Goal: Task Accomplishment & Management: Manage account settings

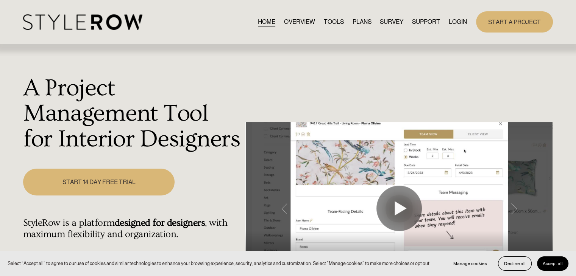
click at [456, 20] on link "LOGIN" at bounding box center [457, 22] width 18 height 10
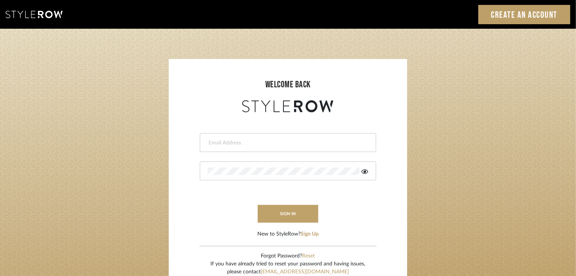
click at [285, 140] on input "email" at bounding box center [287, 143] width 159 height 8
type input "keri@kerifieldsinteriors.com"
click at [273, 215] on button "sign in" at bounding box center [288, 214] width 61 height 18
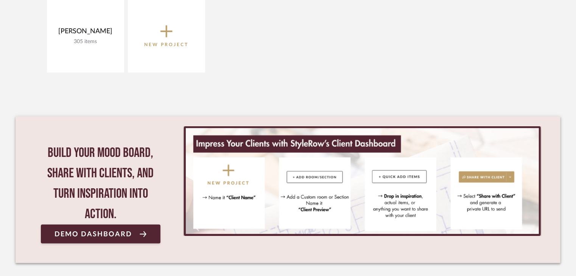
scroll to position [117, 0]
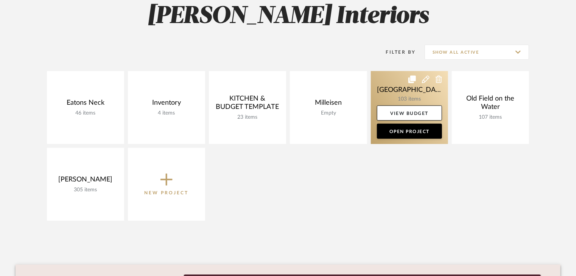
click at [427, 93] on link at bounding box center [409, 107] width 77 height 73
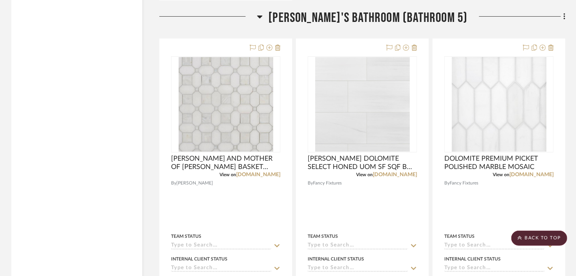
scroll to position [11548, 0]
click at [565, 15] on fa-icon at bounding box center [563, 17] width 5 height 12
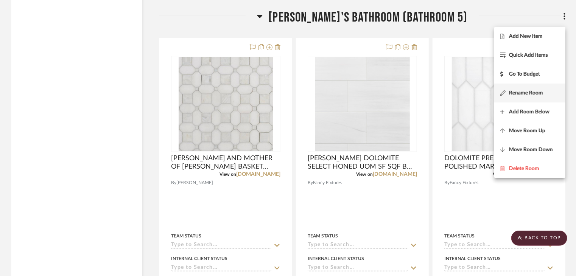
click at [533, 99] on button "Rename Room" at bounding box center [529, 93] width 71 height 19
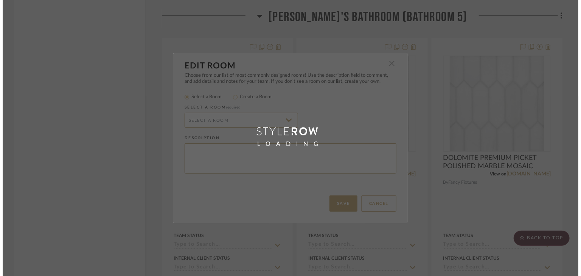
scroll to position [0, 0]
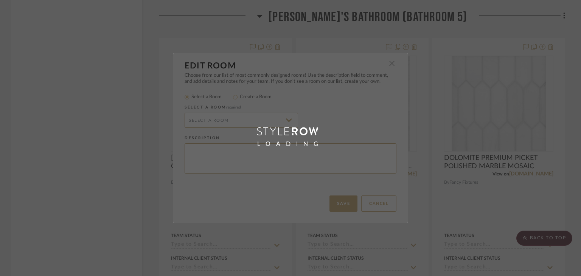
radio input "false"
radio input "true"
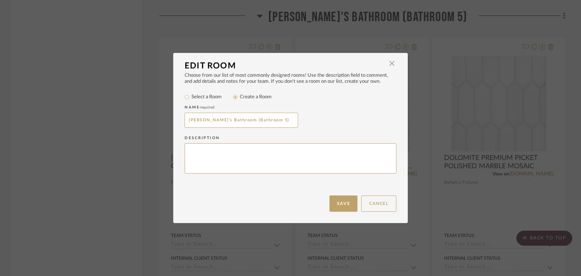
drag, startPoint x: 198, startPoint y: 120, endPoint x: 166, endPoint y: 118, distance: 32.2
click at [166, 118] on div "Edit Room × Choose from our list of most commonly designed rooms! Use the descr…" at bounding box center [290, 138] width 581 height 276
type input "[PERSON_NAME]'s Bathroom (Bathroom 5)"
click at [333, 202] on button "Save" at bounding box center [344, 204] width 28 height 16
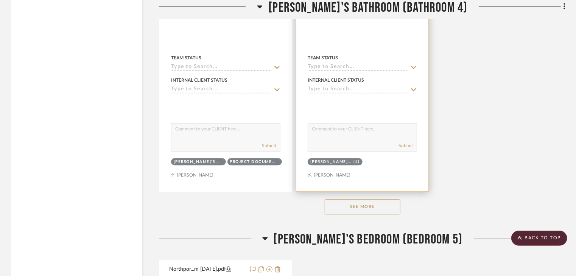
scroll to position [11074, 0]
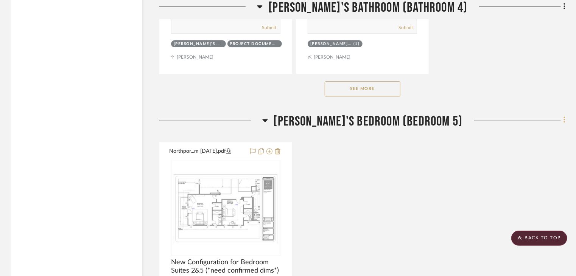
click at [564, 124] on icon at bounding box center [564, 120] width 2 height 8
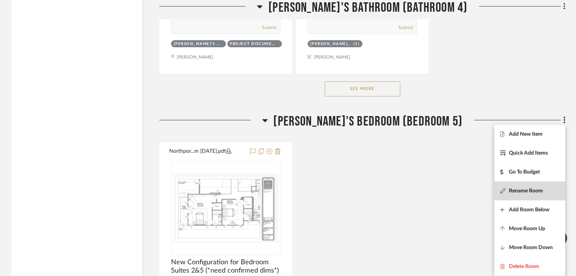
click at [536, 191] on span "Rename Room" at bounding box center [526, 191] width 34 height 6
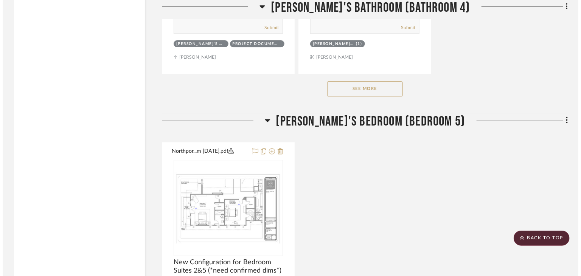
scroll to position [0, 0]
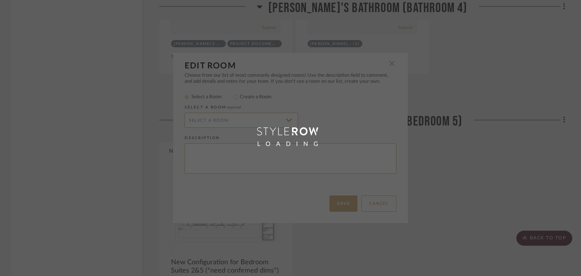
radio input "false"
radio input "true"
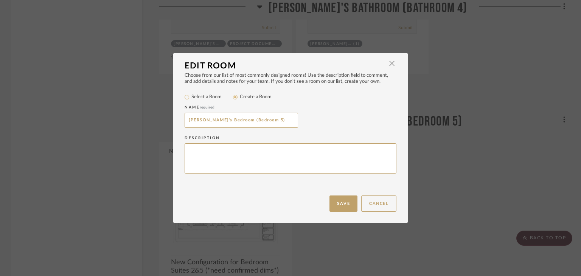
drag, startPoint x: 200, startPoint y: 120, endPoint x: 171, endPoint y: 118, distance: 28.8
click at [173, 118] on div "Choose from our list of most commonly designed rooms! Use the description field…" at bounding box center [290, 134] width 235 height 123
type input "[PERSON_NAME]'s Bedroom (Bedroom 5)"
click at [335, 205] on button "Save" at bounding box center [344, 204] width 28 height 16
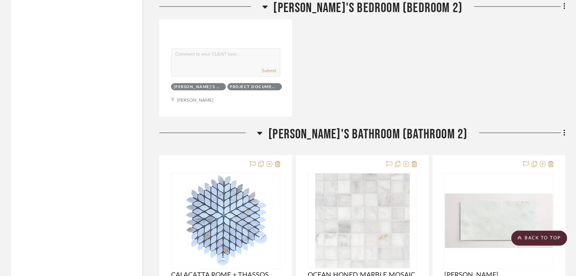
scroll to position [8879, 0]
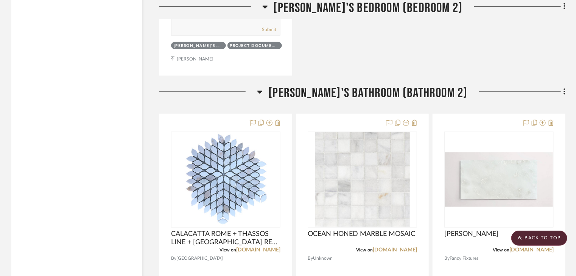
click at [561, 93] on fa-icon at bounding box center [563, 92] width 5 height 12
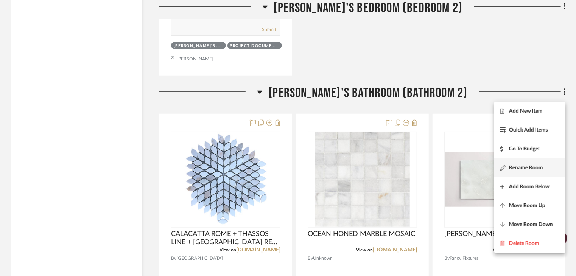
click at [529, 164] on button "Rename Room" at bounding box center [529, 168] width 71 height 19
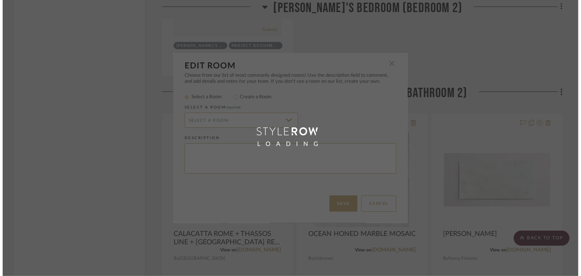
scroll to position [0, 0]
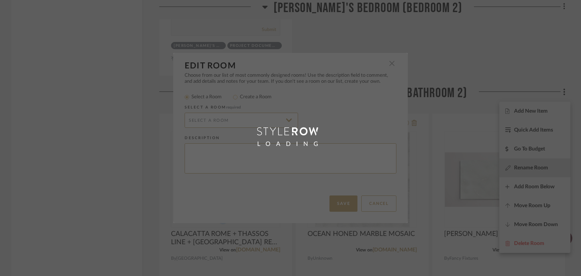
radio input "false"
radio input "true"
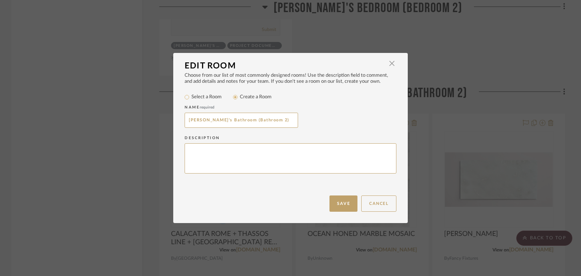
drag, startPoint x: 198, startPoint y: 122, endPoint x: 182, endPoint y: 122, distance: 15.9
click at [182, 122] on div "Choose from our list of most commonly designed rooms! Use the description field…" at bounding box center [290, 134] width 235 height 123
type input "[PERSON_NAME]'s Bathroom (Bathroom 2)"
click at [333, 205] on button "Save" at bounding box center [344, 204] width 28 height 16
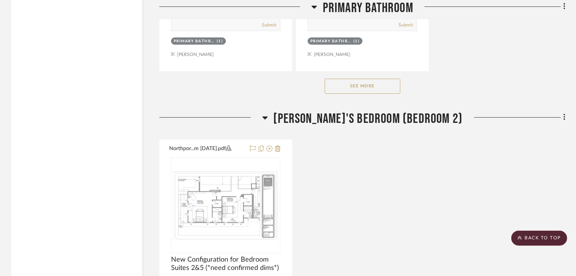
scroll to position [8501, 0]
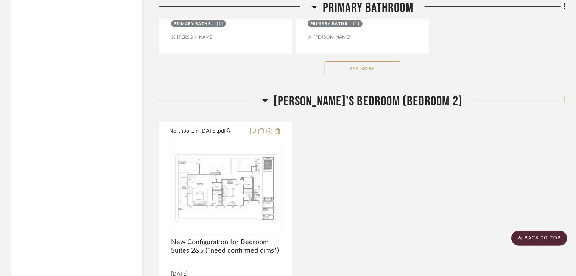
click at [565, 103] on icon at bounding box center [564, 100] width 2 height 6
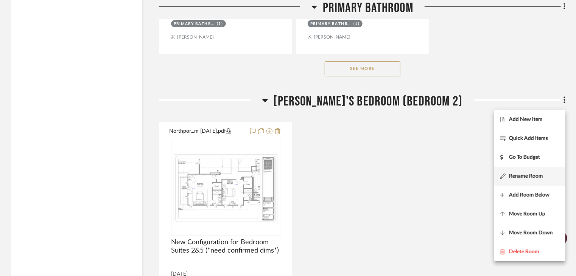
click at [535, 176] on span "Rename Room" at bounding box center [526, 176] width 34 height 6
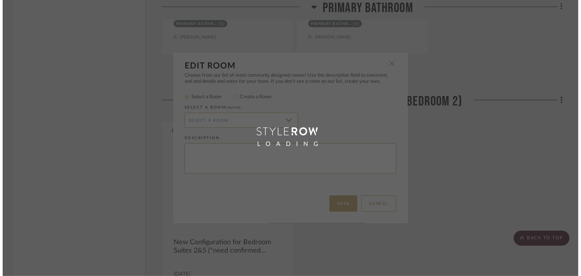
scroll to position [0, 0]
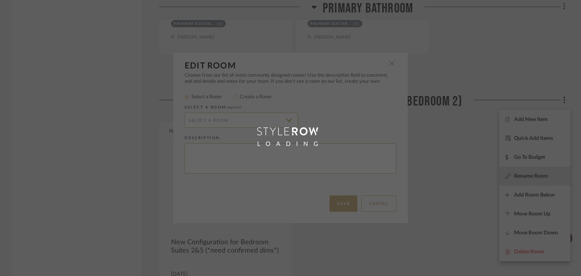
radio input "false"
radio input "true"
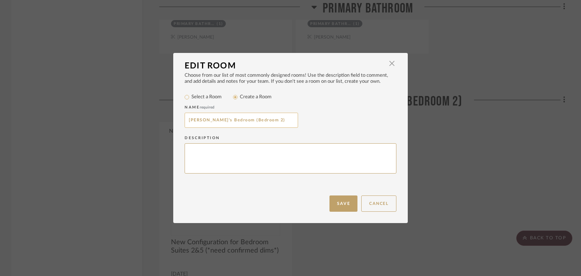
click at [196, 120] on input "[PERSON_NAME]'s Bedroom (Bedroom 2)" at bounding box center [242, 120] width 114 height 15
drag, startPoint x: 196, startPoint y: 120, endPoint x: 178, endPoint y: 120, distance: 18.5
click at [178, 120] on div "Choose from our list of most commonly designed rooms! Use the description field…" at bounding box center [290, 134] width 235 height 123
click at [194, 119] on input "[PERSON_NAME]'s Bedroom (Bedroom 2)" at bounding box center [242, 120] width 114 height 15
click at [196, 120] on input "[PERSON_NAME]'s Bedroom (Bedroom 2)" at bounding box center [242, 120] width 114 height 15
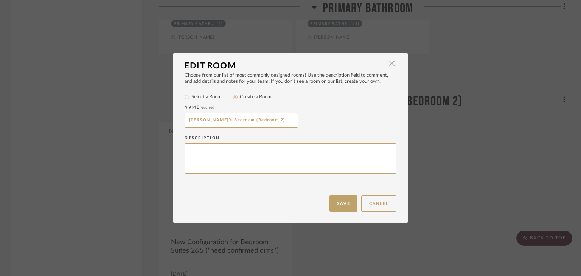
drag, startPoint x: 197, startPoint y: 120, endPoint x: 179, endPoint y: 121, distance: 18.2
click at [179, 121] on div "Choose from our list of most commonly designed rooms! Use the description field…" at bounding box center [290, 134] width 235 height 123
type input "[PERSON_NAME]'s Bedroom (Bedroom 2)"
click at [344, 207] on button "Save" at bounding box center [344, 204] width 28 height 16
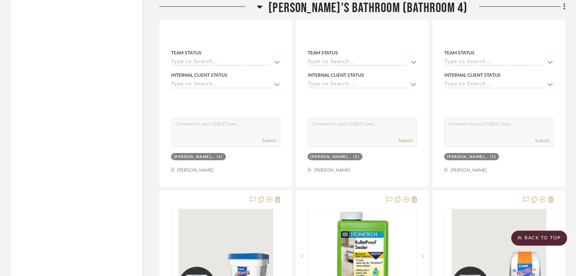
scroll to position [10123, 0]
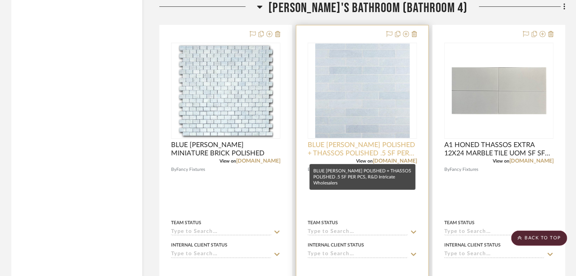
click at [352, 148] on span "BLUE [PERSON_NAME] POLISHED + THASSOS POLISHED .5 SF PER PCS, R&D Intricate Who…" at bounding box center [362, 149] width 109 height 17
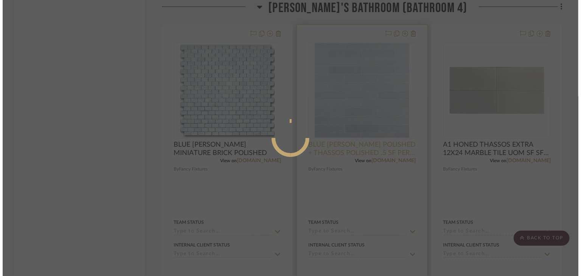
scroll to position [0, 0]
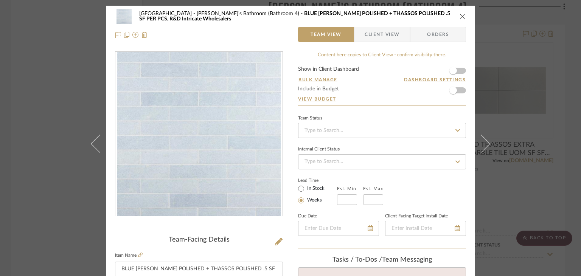
click at [41, 159] on div "Northport Markesa's Bathroom (Bathroom 4) BLUE [PERSON_NAME] POLISHED + THASSOS…" at bounding box center [290, 138] width 581 height 276
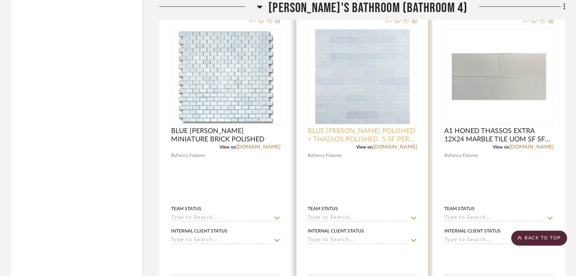
scroll to position [10123, 0]
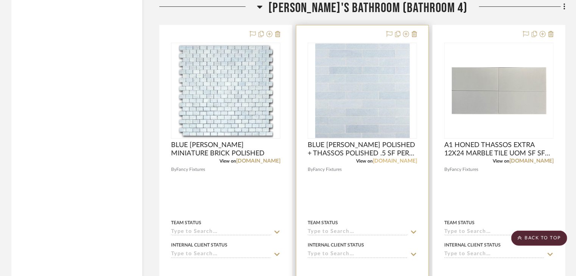
click at [404, 164] on link "[DOMAIN_NAME]" at bounding box center [395, 161] width 44 height 5
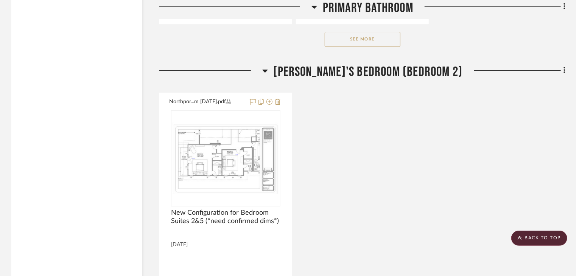
scroll to position [8546, 0]
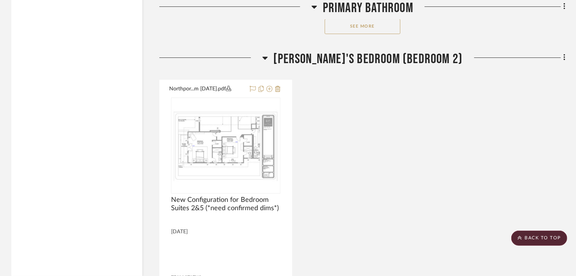
click at [562, 62] on fa-icon at bounding box center [563, 58] width 5 height 12
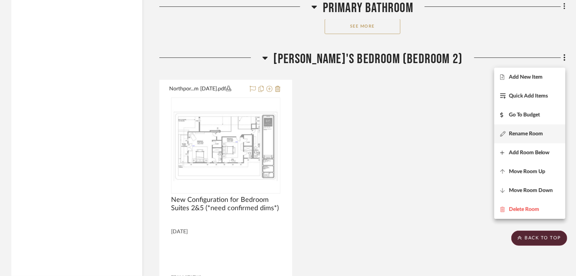
click at [540, 131] on span "Rename Room" at bounding box center [526, 134] width 34 height 6
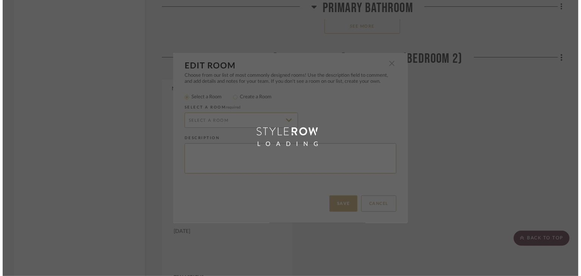
scroll to position [0, 0]
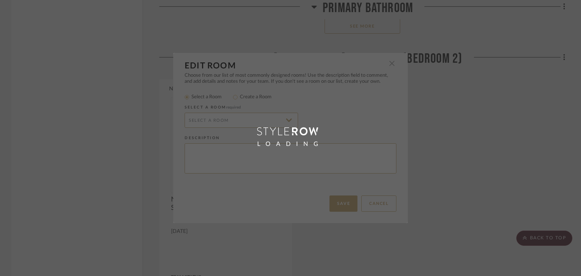
radio input "false"
radio input "true"
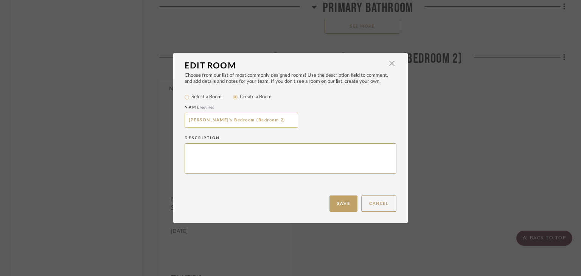
click at [254, 120] on input "[PERSON_NAME]'s Bedroom (Bedroom 2)" at bounding box center [242, 120] width 114 height 15
type input "[PERSON_NAME]'s Bedroom (Bedroom 1)"
click at [339, 197] on button "Save" at bounding box center [344, 204] width 28 height 16
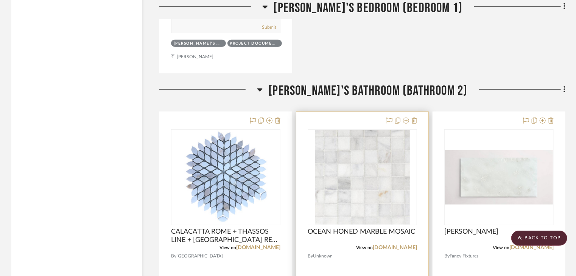
scroll to position [8886, 0]
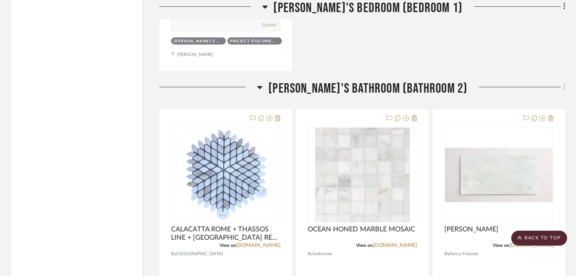
click at [564, 90] on icon at bounding box center [564, 87] width 2 height 6
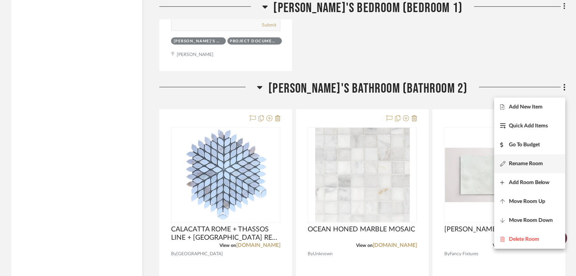
click at [549, 164] on span "Rename Room" at bounding box center [529, 163] width 59 height 6
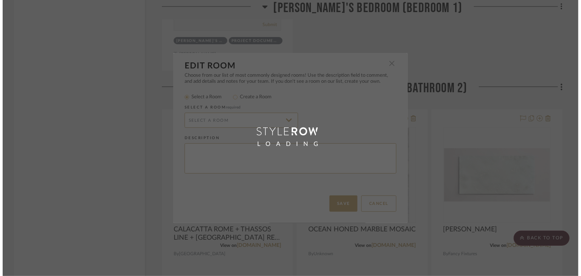
scroll to position [0, 0]
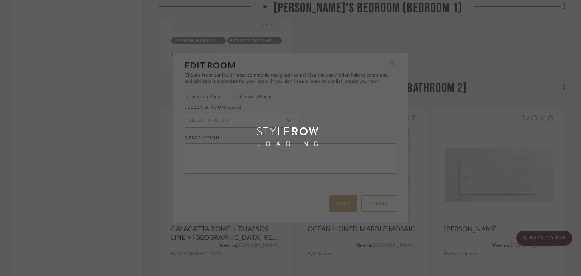
radio input "false"
radio input "true"
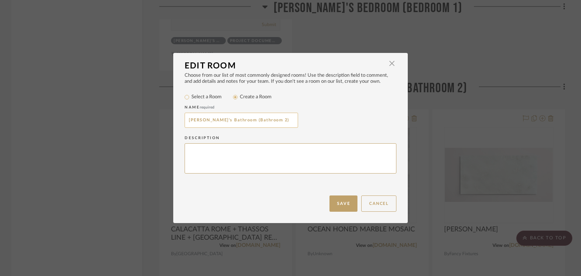
click at [256, 121] on input "[PERSON_NAME]'s Bathroom (Bathroom 2)" at bounding box center [242, 120] width 114 height 15
click at [258, 120] on input "[PERSON_NAME]'s Bathroom (Bathroom 2)" at bounding box center [242, 120] width 114 height 15
type input "[PERSON_NAME]'s Bathroom (Bathroom 1)"
click at [331, 210] on button "Save" at bounding box center [344, 204] width 28 height 16
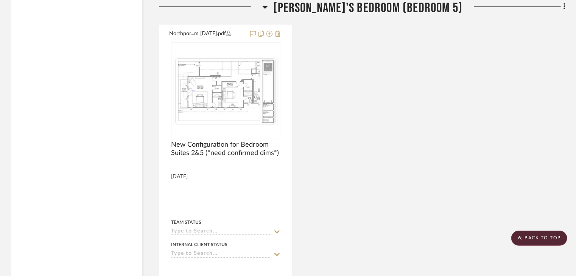
scroll to position [11119, 0]
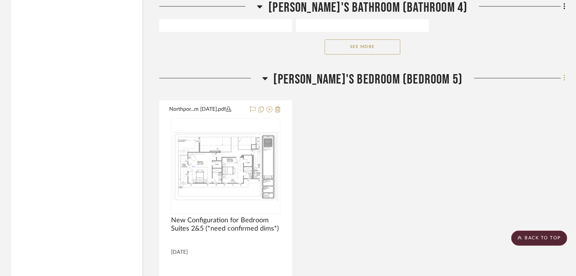
click at [563, 85] on fa-icon at bounding box center [563, 79] width 5 height 12
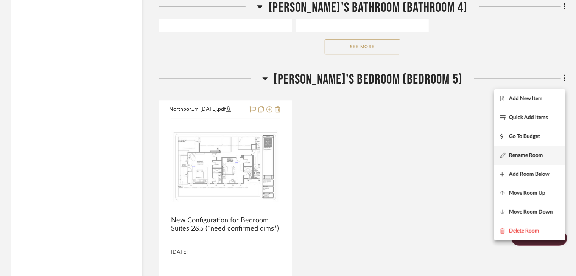
click at [534, 159] on button "Rename Room" at bounding box center [529, 155] width 71 height 19
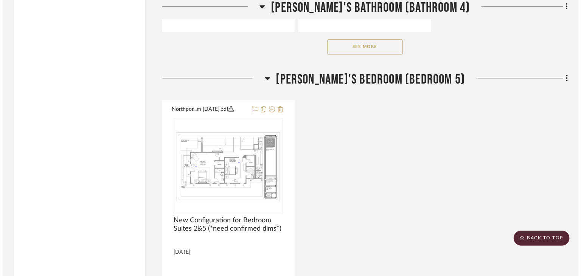
scroll to position [0, 0]
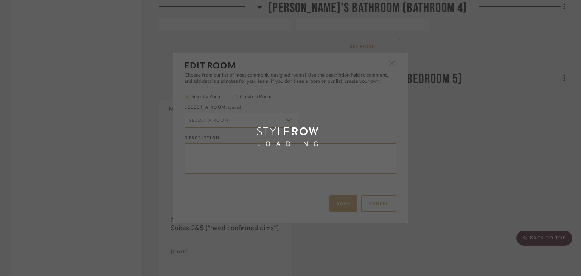
radio input "false"
radio input "true"
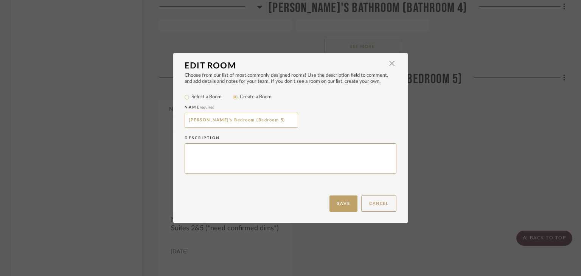
click at [252, 119] on input "[PERSON_NAME]'s Bedroom (Bedroom 5)" at bounding box center [242, 120] width 114 height 15
type input "[PERSON_NAME]'s Bedroom (Bedroom 2)"
click at [332, 197] on button "Save" at bounding box center [344, 204] width 28 height 16
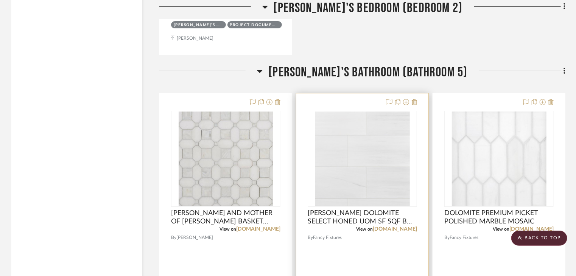
scroll to position [11497, 0]
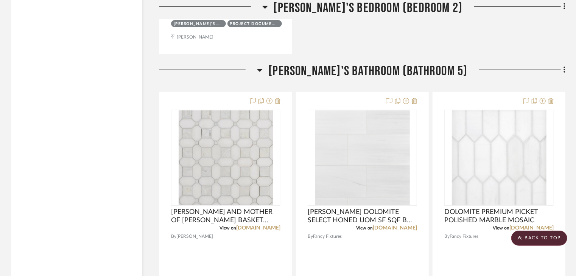
click at [564, 73] on icon at bounding box center [564, 70] width 2 height 6
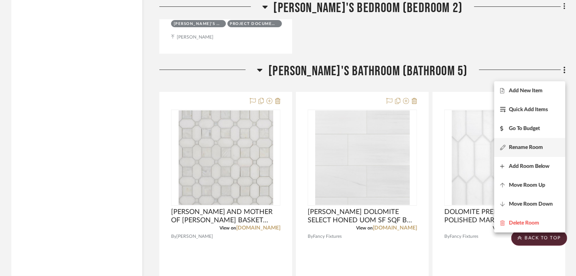
click at [529, 140] on button "Rename Room" at bounding box center [529, 147] width 71 height 19
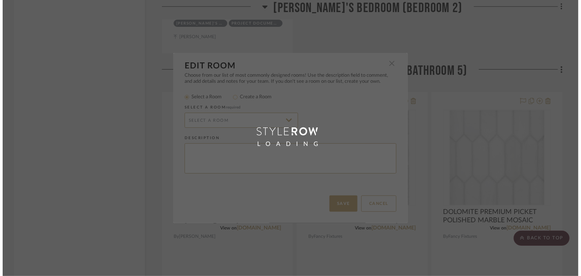
scroll to position [0, 0]
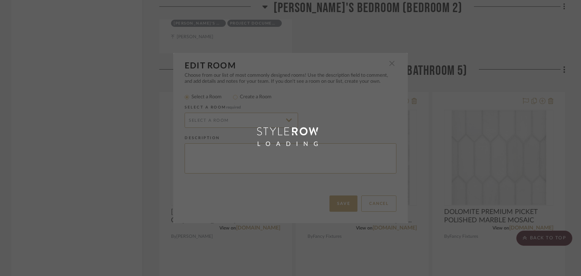
radio input "false"
radio input "true"
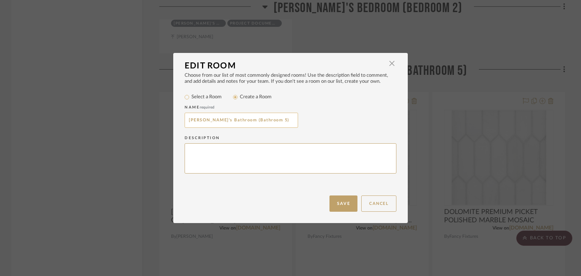
click at [257, 118] on input "[PERSON_NAME]'s Bathroom (Bathroom 5)" at bounding box center [242, 120] width 114 height 15
type input "[PERSON_NAME]'s Bathroom (Bathroom 2)"
click at [336, 207] on button "Save" at bounding box center [344, 204] width 28 height 16
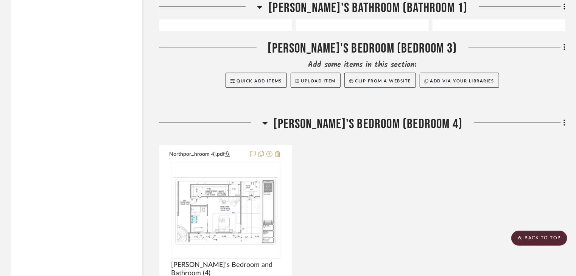
scroll to position [9639, 0]
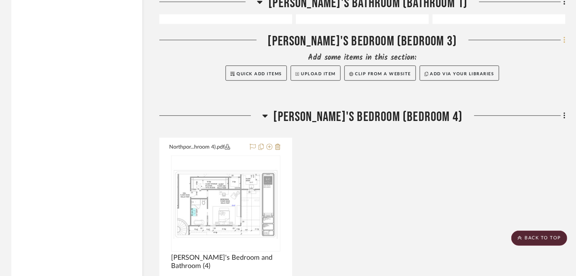
click at [565, 39] on fa-icon at bounding box center [563, 40] width 5 height 12
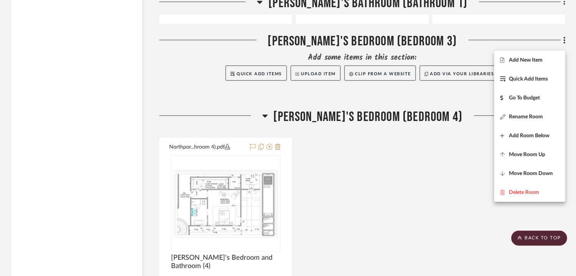
click at [566, 38] on div at bounding box center [288, 138] width 576 height 276
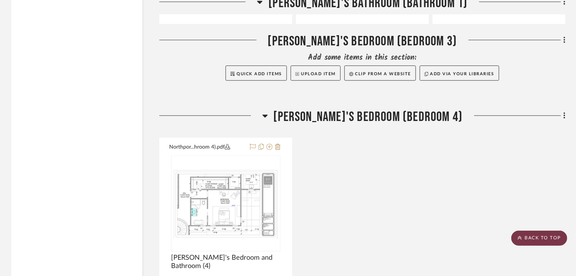
click at [534, 232] on scroll-to-top-button "BACK TO TOP" at bounding box center [539, 238] width 56 height 15
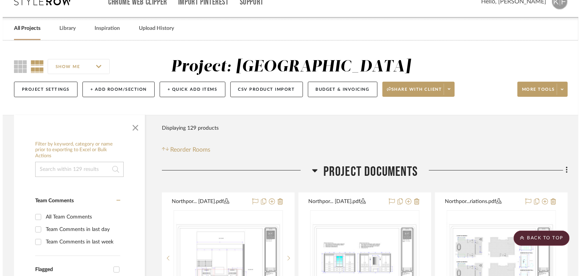
scroll to position [0, 0]
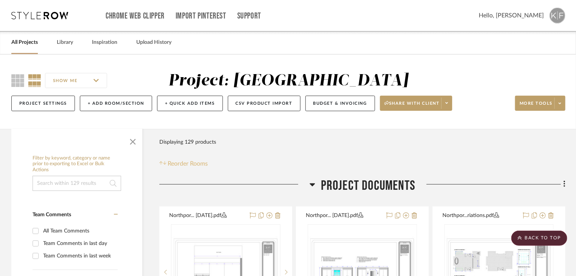
click at [190, 159] on span "Reorder Rooms" at bounding box center [188, 163] width 40 height 9
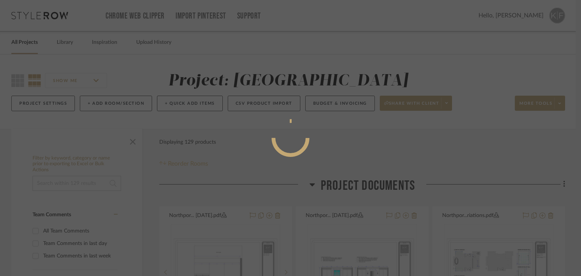
click at [189, 161] on div at bounding box center [290, 138] width 581 height 276
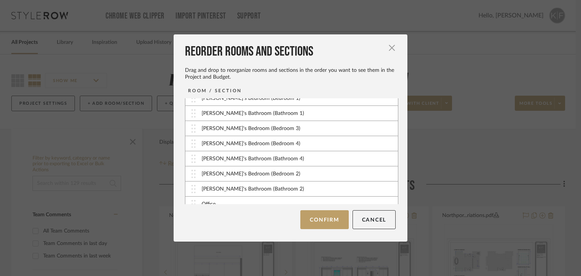
scroll to position [263, 0]
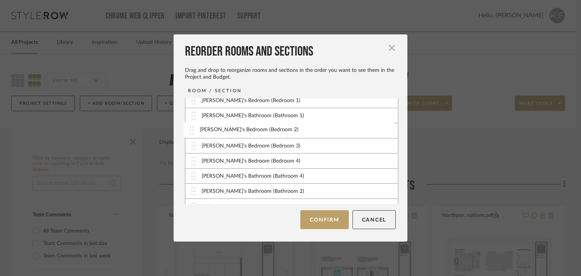
drag, startPoint x: 277, startPoint y: 175, endPoint x: 277, endPoint y: 131, distance: 44.7
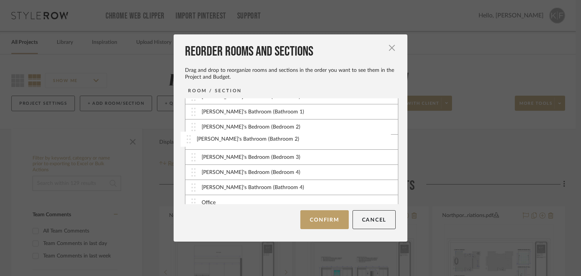
drag, startPoint x: 285, startPoint y: 188, endPoint x: 283, endPoint y: 137, distance: 51.5
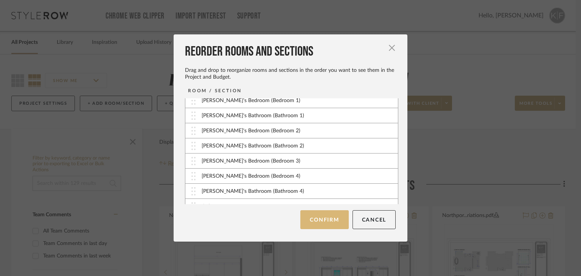
click at [317, 221] on button "Confirm" at bounding box center [324, 219] width 48 height 19
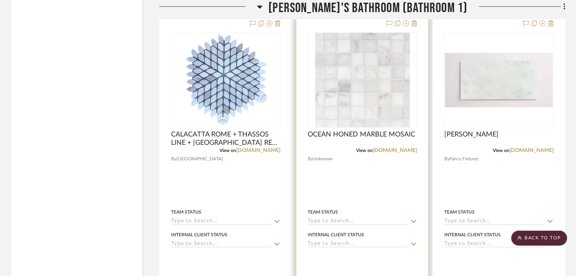
scroll to position [9000, 0]
